Goal: Find specific fact: Find contact information

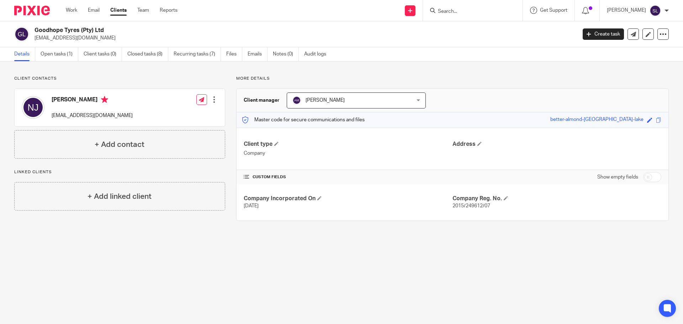
click at [437, 9] on input "Search" at bounding box center [469, 12] width 64 height 6
type input "cxo"
click at [460, 28] on link at bounding box center [497, 30] width 123 height 16
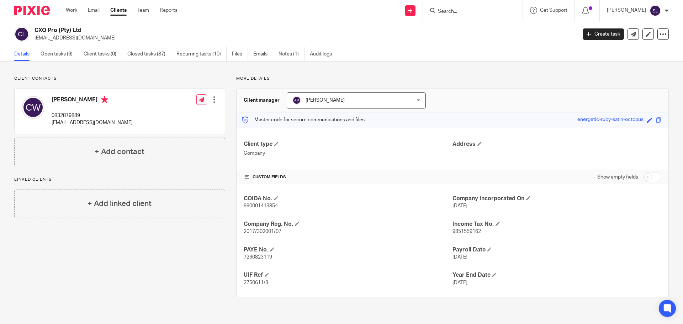
click at [84, 122] on p "[EMAIL_ADDRESS][DOMAIN_NAME]" at bounding box center [92, 122] width 81 height 7
click at [85, 122] on p "[EMAIL_ADDRESS][DOMAIN_NAME]" at bounding box center [92, 122] width 81 height 7
click at [86, 122] on p "[EMAIL_ADDRESS][DOMAIN_NAME]" at bounding box center [92, 122] width 81 height 7
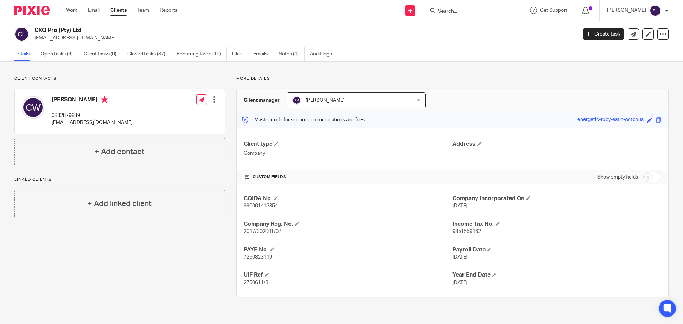
click at [87, 122] on p "[EMAIL_ADDRESS][DOMAIN_NAME]" at bounding box center [92, 122] width 81 height 7
